Goal: Task Accomplishment & Management: Complete application form

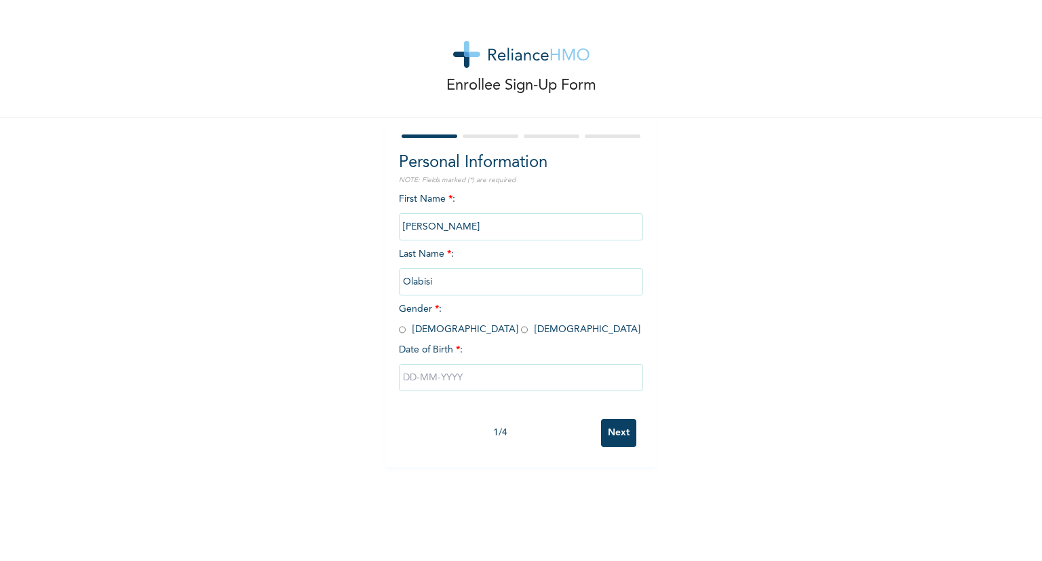
click at [399, 329] on input "radio" at bounding box center [402, 329] width 7 height 13
radio input "true"
click at [445, 379] on input "text" at bounding box center [521, 377] width 244 height 27
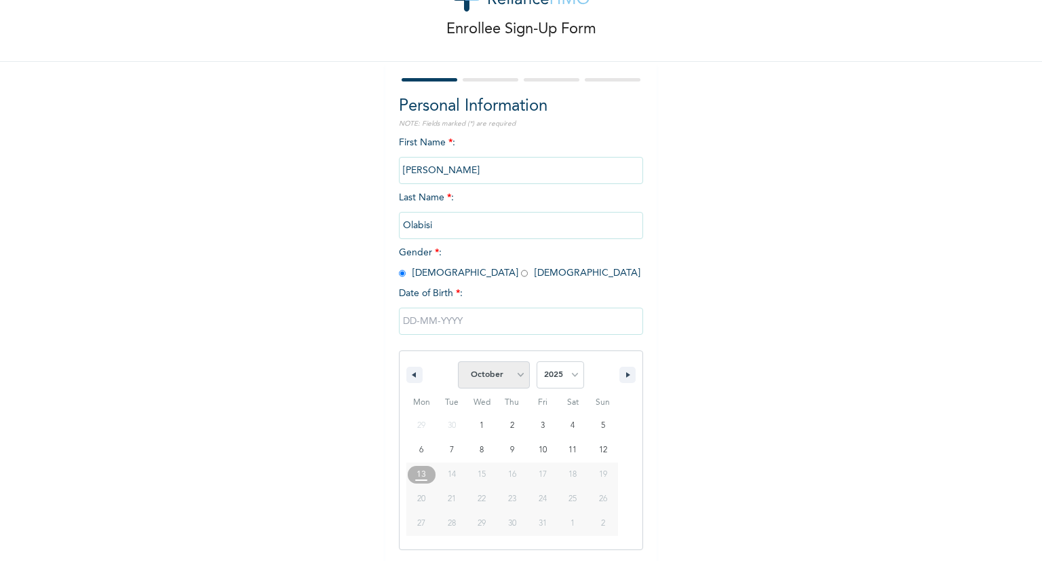
click at [518, 377] on select "January February March April May June July August September October November De…" at bounding box center [494, 374] width 72 height 27
select select "2"
click at [458, 361] on select "January February March April May June July August September October November De…" at bounding box center [494, 374] width 72 height 27
click at [556, 366] on select "2025 2024 2023 2022 2021 2020 2019 2018 2017 2016 2015 2014 2013 2012 2011 2010…" at bounding box center [561, 374] width 48 height 27
select select "1994"
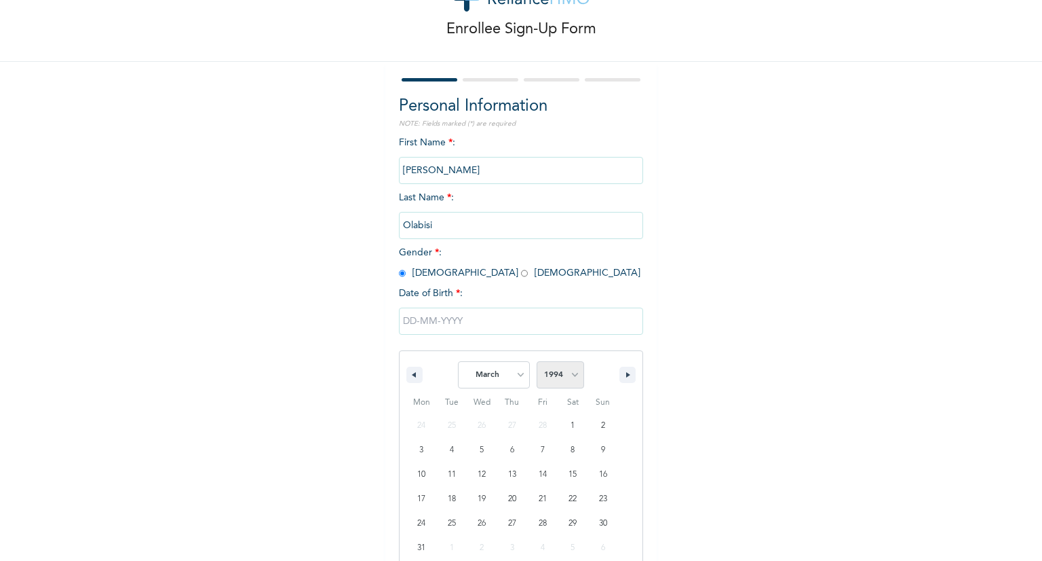
click at [537, 361] on select "2025 2024 2023 2022 2021 2020 2019 2018 2017 2016 2015 2014 2013 2012 2011 2010…" at bounding box center [561, 374] width 48 height 27
type input "[DATE]"
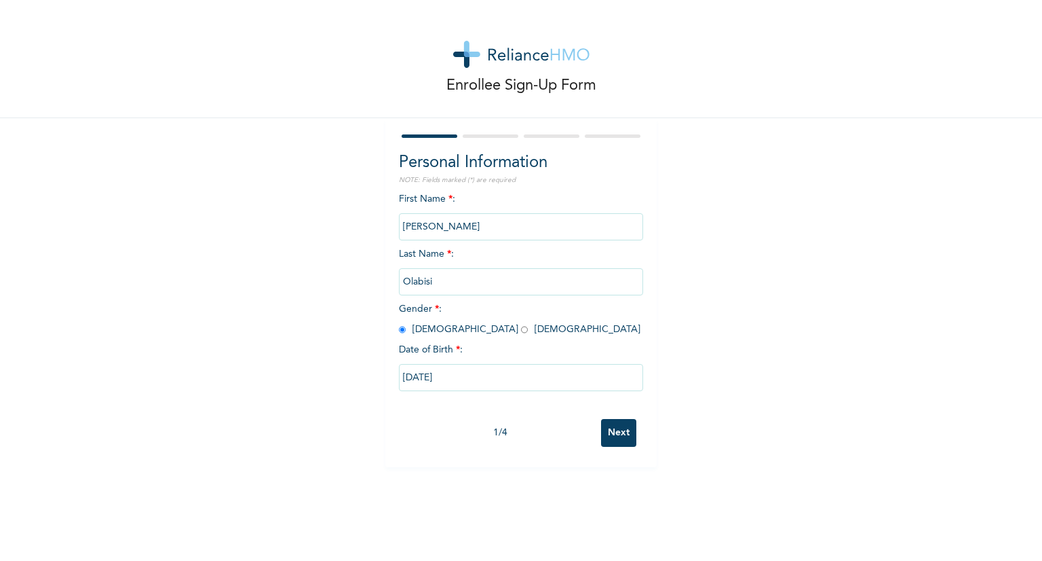
click at [622, 432] on input "Next" at bounding box center [618, 433] width 35 height 28
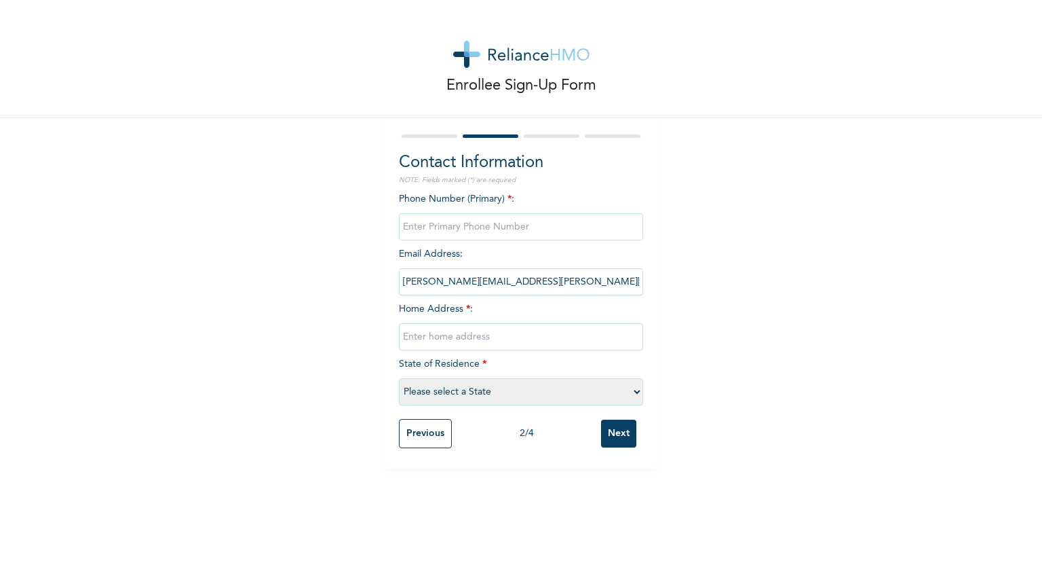
click at [510, 230] on input "phone" at bounding box center [521, 226] width 244 height 27
type input "07063375607"
click at [487, 341] on input "text" at bounding box center [521, 336] width 244 height 27
click at [473, 337] on input "22, [PERSON_NAME],[PERSON_NAME] Estate" at bounding box center [521, 336] width 244 height 27
click at [546, 331] on input "22, [PERSON_NAME] ,[PERSON_NAME] Estate" at bounding box center [521, 336] width 244 height 27
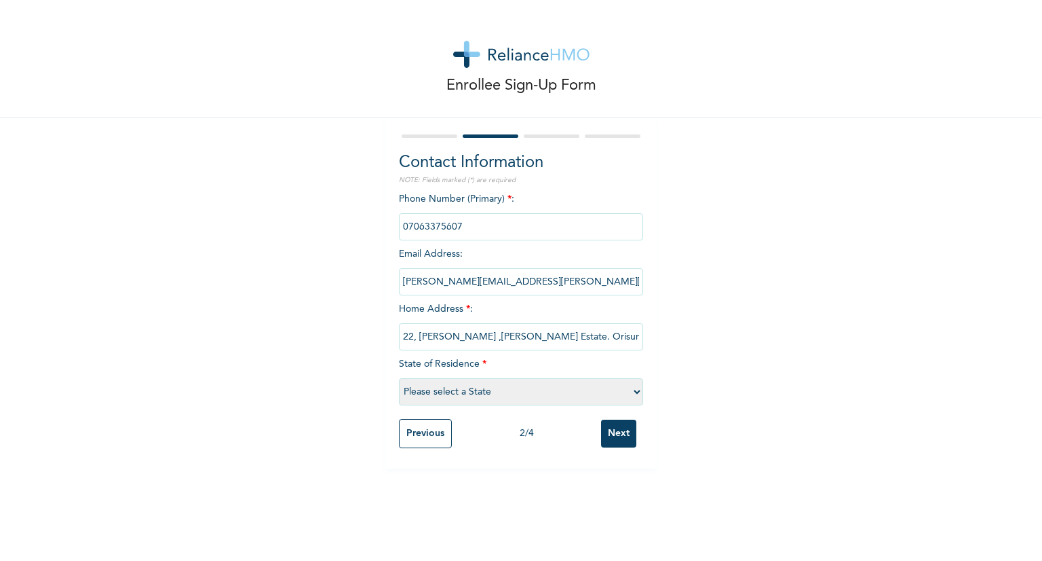
type input "22, [PERSON_NAME] ,[PERSON_NAME] Estate. Orisumbare"
click at [580, 385] on select "Please select a State [PERSON_NAME] (FCT) [PERSON_NAME] Ibom [GEOGRAPHIC_DATA] …" at bounding box center [521, 391] width 244 height 27
select select "25"
click at [399, 378] on select "Please select a State [PERSON_NAME] (FCT) [PERSON_NAME] Ibom [GEOGRAPHIC_DATA] …" at bounding box center [521, 391] width 244 height 27
click at [616, 340] on input "22, [PERSON_NAME] ,[PERSON_NAME] Estate. Orisumbare" at bounding box center [521, 336] width 244 height 27
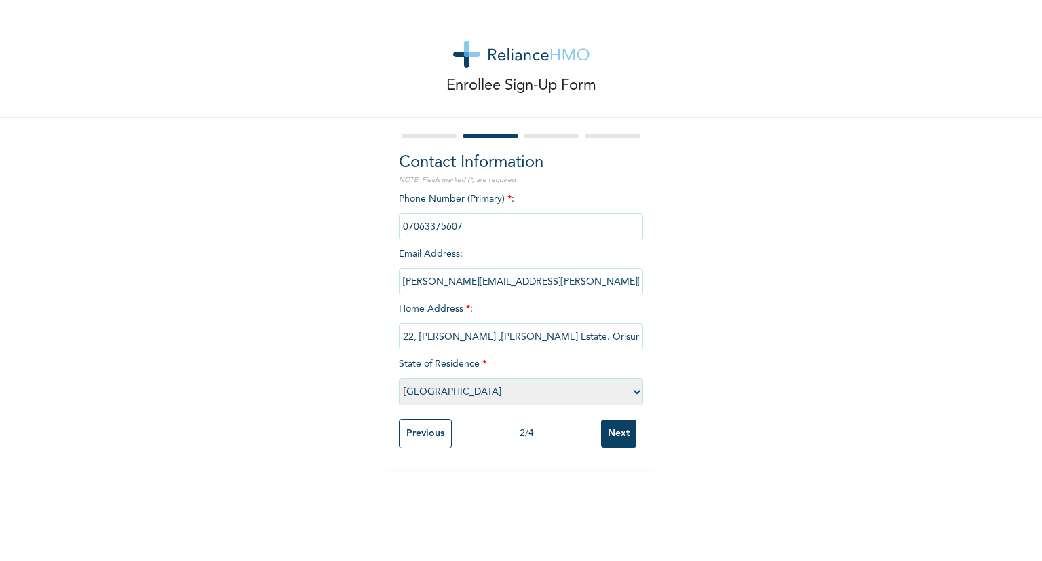
type input "22, [PERSON_NAME] ,[PERSON_NAME] Estate. Orisumbare. Alimosho"
click at [618, 438] on input "Next" at bounding box center [618, 433] width 35 height 28
